Goal: Task Accomplishment & Management: Use online tool/utility

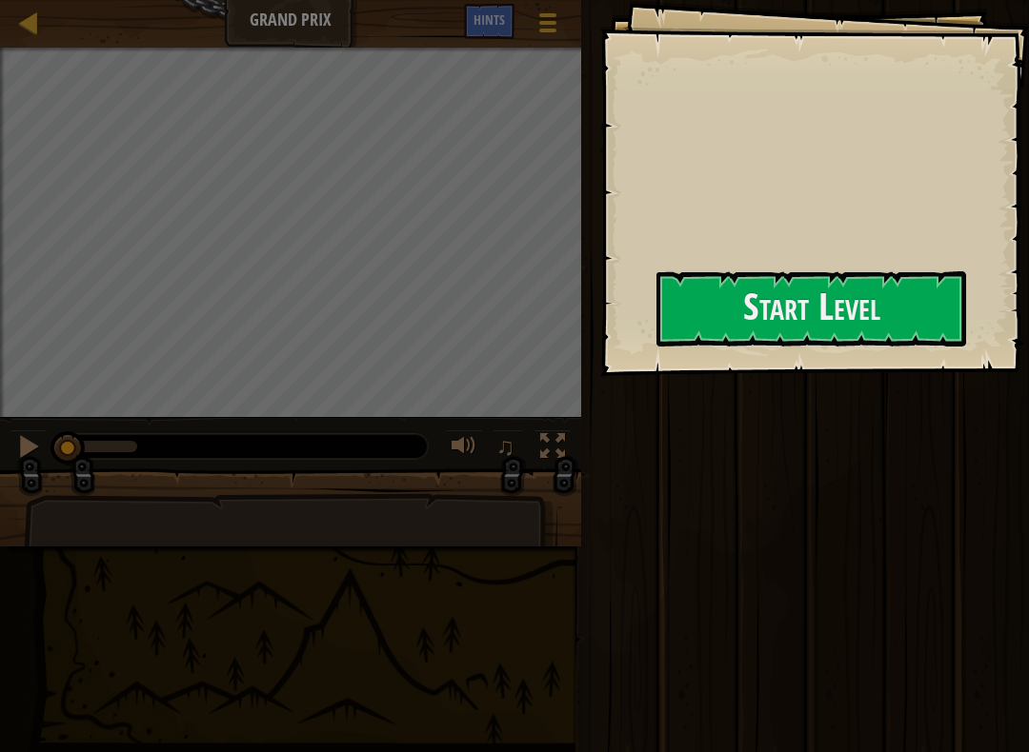
click at [736, 316] on button "Start Level" at bounding box center [811, 308] width 310 height 75
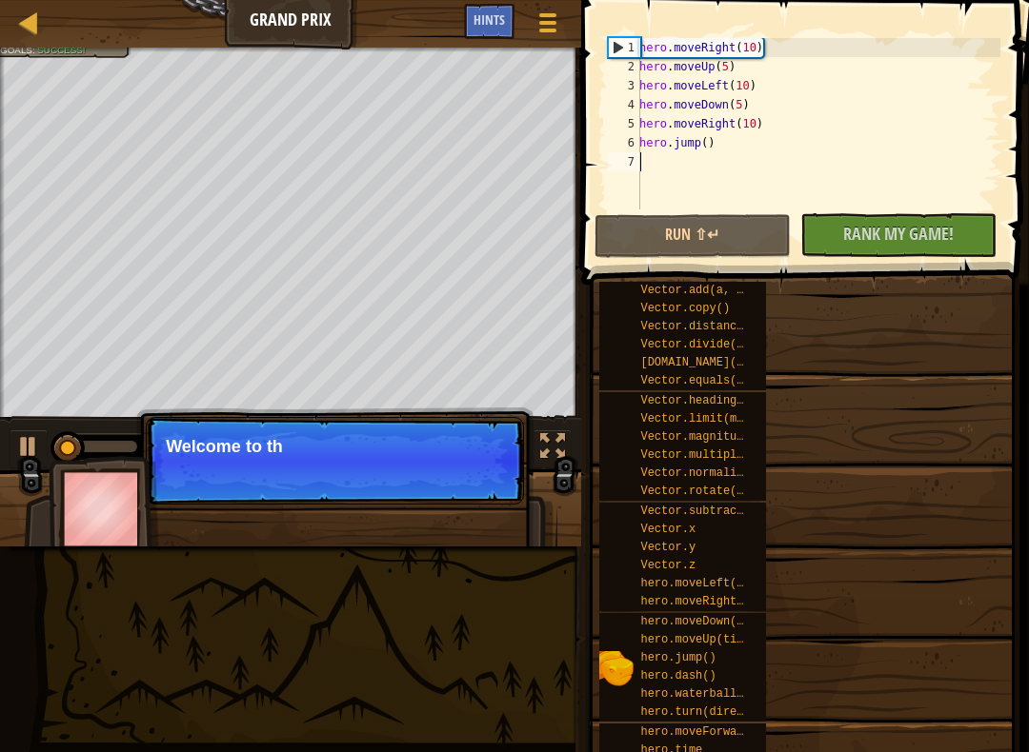
click at [851, 317] on div "Vector.add(a, b) Vector.copy() Vector.distance(other) Vector.divide(n) [DOMAIN_…" at bounding box center [806, 594] width 417 height 627
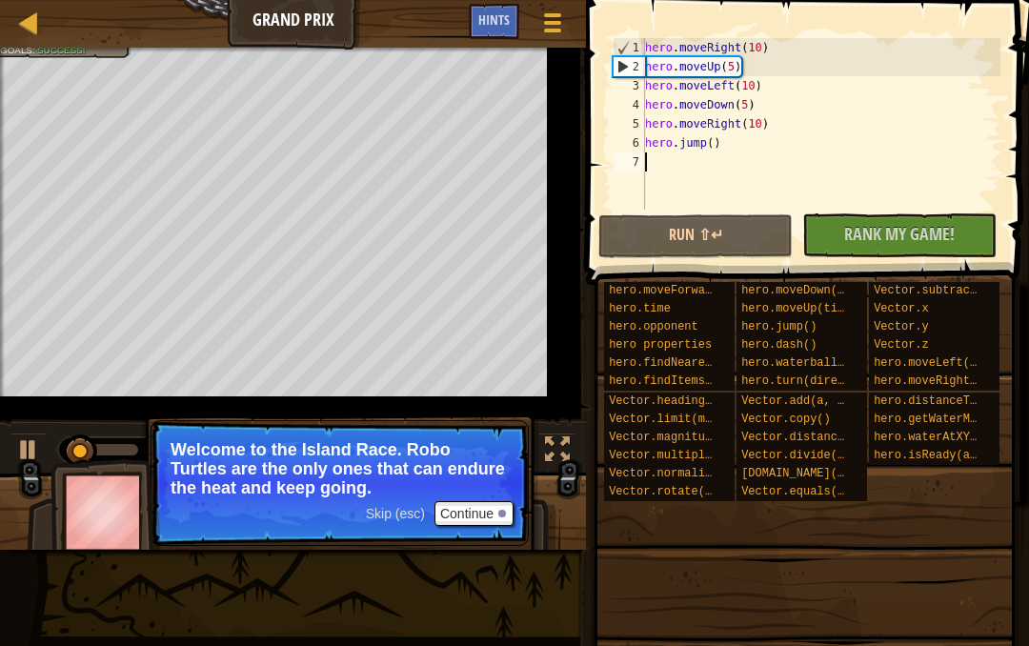
click at [757, 225] on button "Run ⇧↵" at bounding box center [695, 236] width 194 height 44
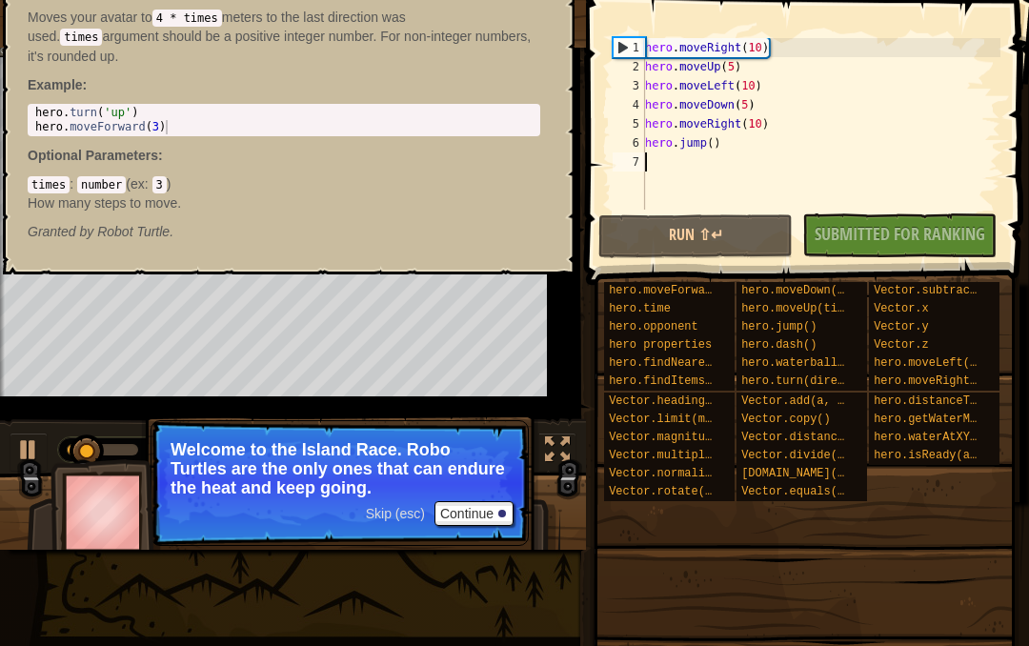
click at [704, 295] on span "hero.moveForward(times)" at bounding box center [688, 290] width 158 height 13
click at [138, 263] on div "hero.moveForward(times) - snippet Moves your avatar to 4 * times meters to the …" at bounding box center [288, 111] width 571 height 328
click at [633, 49] on div "1" at bounding box center [628, 47] width 31 height 19
click at [487, 510] on button "Continue" at bounding box center [473, 513] width 79 height 25
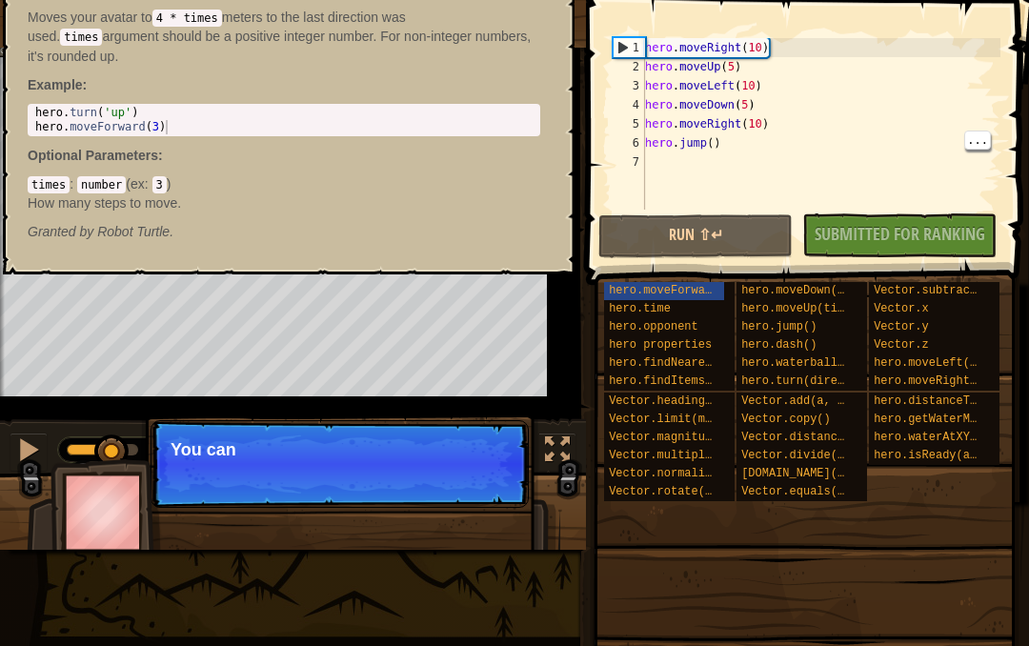
click at [481, 492] on p "Skip (esc) Continue You can" at bounding box center [339, 464] width 378 height 88
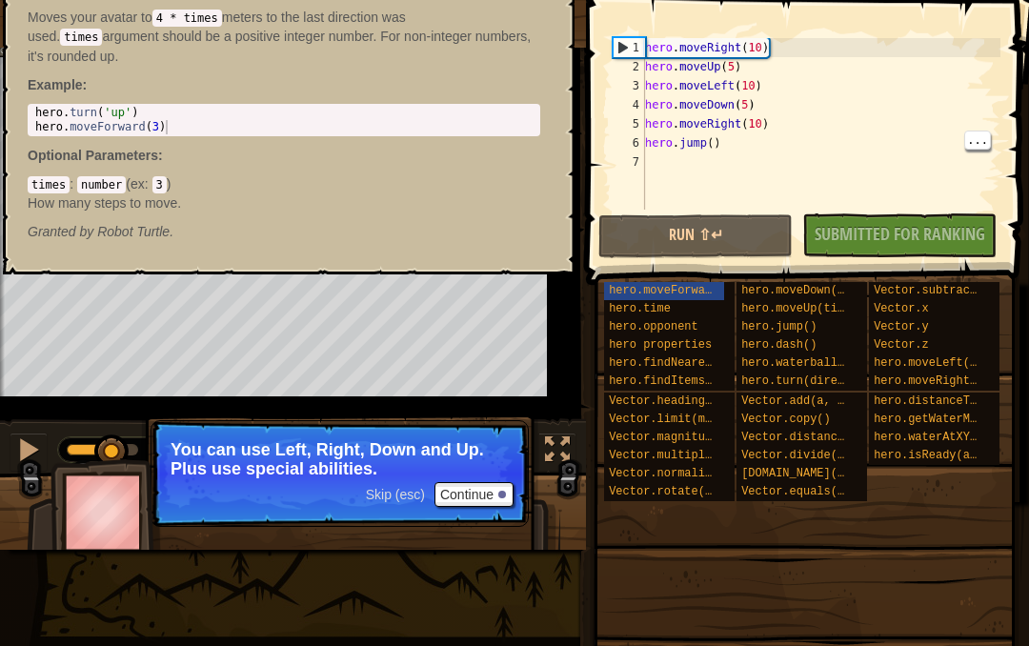
click at [688, 274] on span at bounding box center [805, 544] width 430 height 564
click at [708, 293] on span "hero.moveForward(times)" at bounding box center [688, 290] width 158 height 13
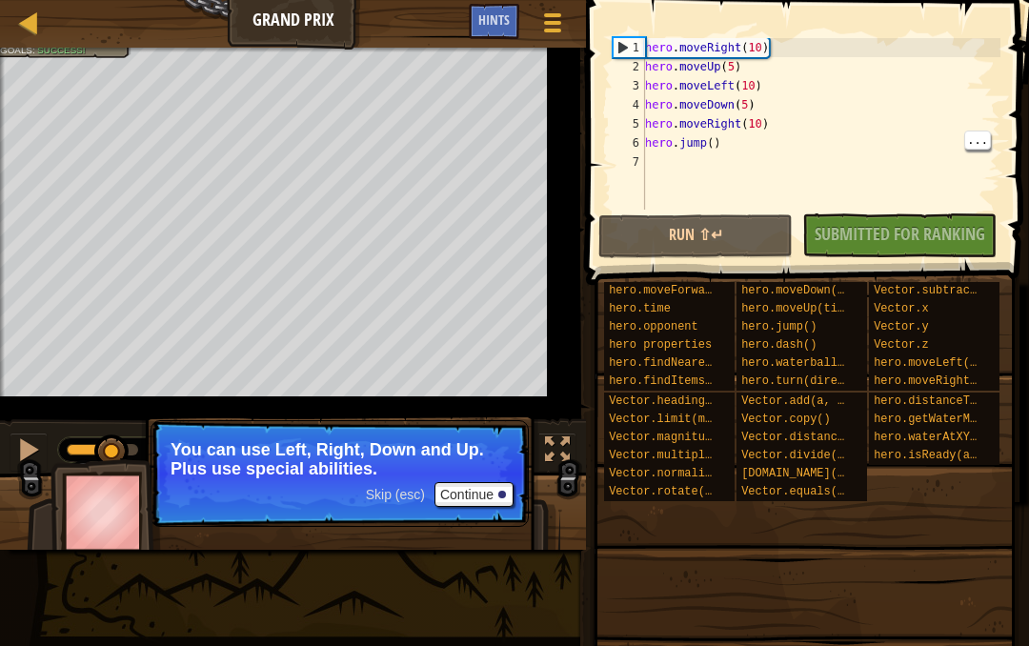
click at [475, 488] on button "Continue" at bounding box center [473, 494] width 79 height 25
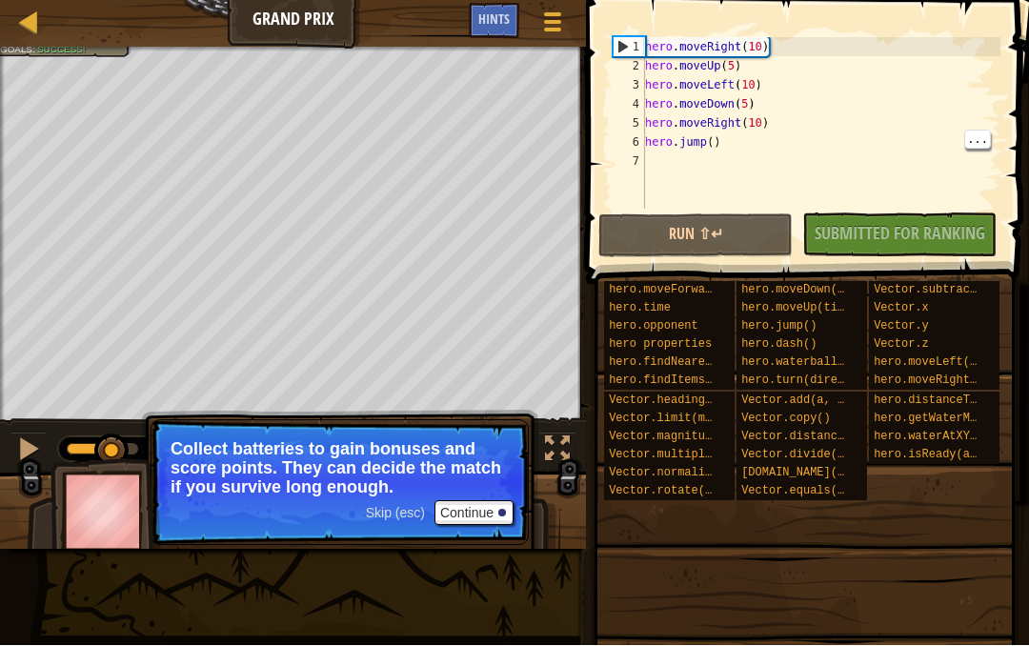
click at [469, 503] on button "Continue" at bounding box center [473, 513] width 79 height 25
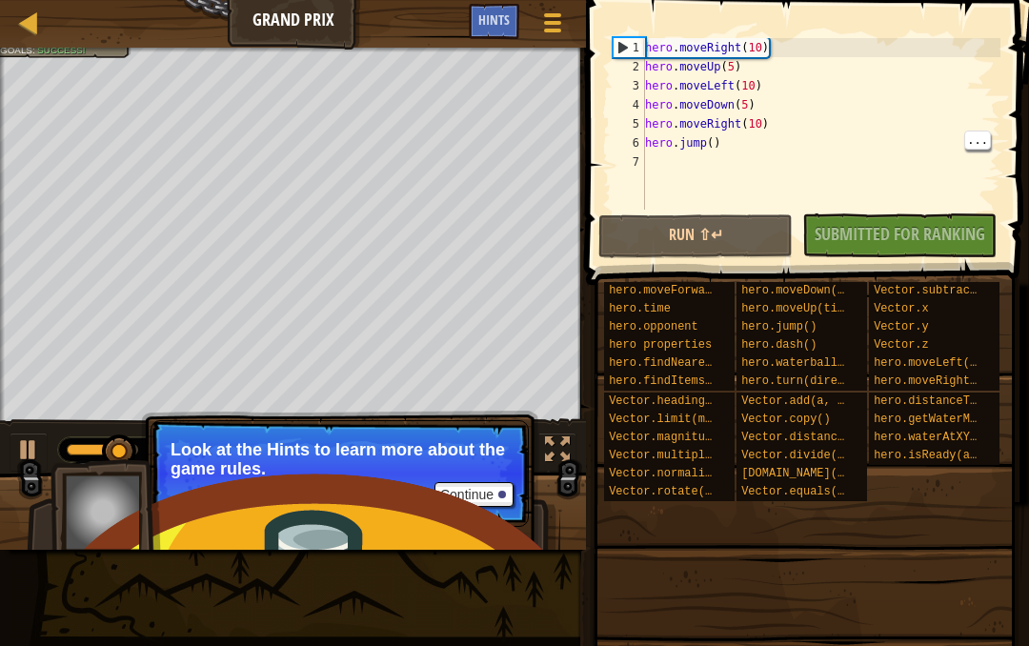
click at [764, 245] on button "Run ⇧↵" at bounding box center [695, 236] width 194 height 44
